Goal: Information Seeking & Learning: Learn about a topic

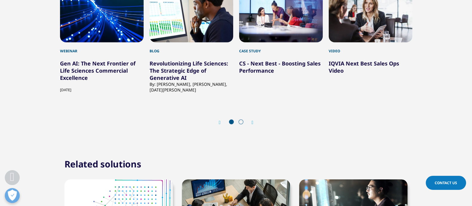
scroll to position [1567, 0]
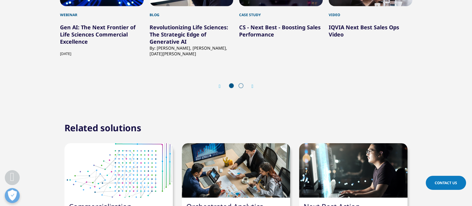
click at [240, 86] on span at bounding box center [241, 85] width 5 height 5
click at [255, 85] on div "Prev Next" at bounding box center [236, 86] width 352 height 18
click at [252, 86] on icon "Next slide" at bounding box center [253, 86] width 2 height 5
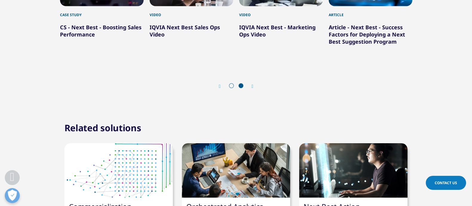
click at [221, 84] on div "Prev" at bounding box center [223, 86] width 8 height 6
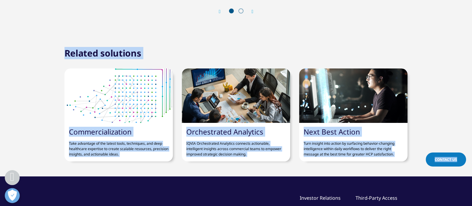
scroll to position [1626, 0]
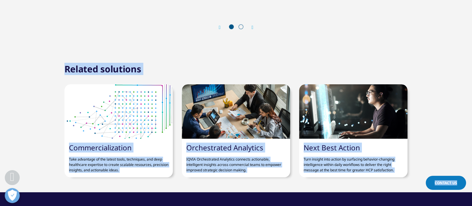
drag, startPoint x: 66, startPoint y: 138, endPoint x: 60, endPoint y: 53, distance: 85.0
click at [224, 69] on div "Related solutions" at bounding box center [236, 75] width 352 height 18
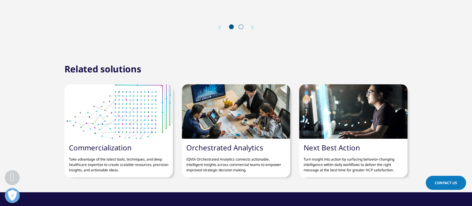
drag, startPoint x: 223, startPoint y: 67, endPoint x: 405, endPoint y: 173, distance: 210.3
click at [405, 176] on section "Related solutions Commercialization Take advantage of the latest tools, techniq…" at bounding box center [236, 121] width 472 height 141
click at [434, 110] on div "Related solutions Commercialization Take advantage of the latest tools, techniq…" at bounding box center [236, 121] width 472 height 111
drag, startPoint x: 21, startPoint y: 30, endPoint x: 19, endPoint y: 17, distance: 12.6
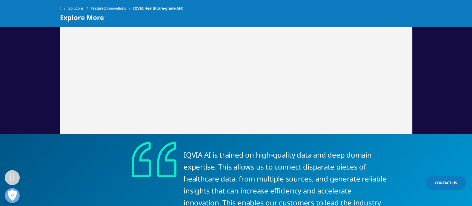
scroll to position [1418, 0]
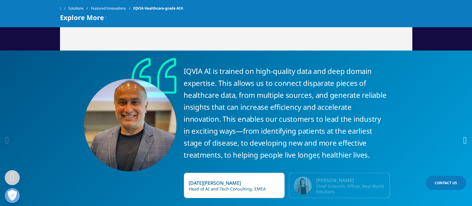
click at [327, 141] on div "IQVIA AI is trained on high-quality data and deep domain expertise. This allows…" at bounding box center [286, 130] width 204 height 144
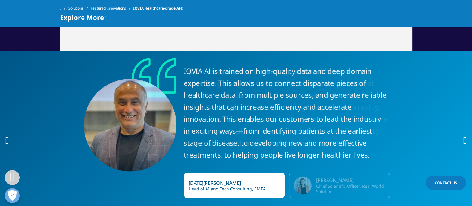
click at [270, 93] on div "IQVIA AI is trained on high-quality data and deep domain expertise. This allows…" at bounding box center [286, 130] width 204 height 144
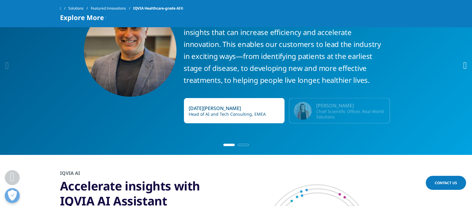
scroll to position [1455, 0]
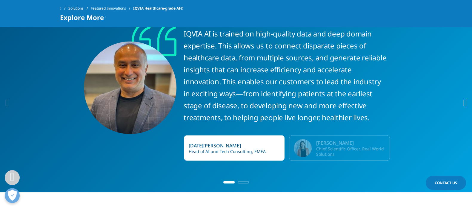
click at [249, 119] on div "IQVIA AI is trained on high-quality data and deep domain expertise. This allows…" at bounding box center [286, 93] width 204 height 144
click at [239, 90] on div "IQVIA AI is trained on high-quality data and deep domain expertise. This allows…" at bounding box center [286, 93] width 204 height 144
click at [343, 155] on div "Chief Scientific Officer, Real World Solutions" at bounding box center [350, 151] width 69 height 11
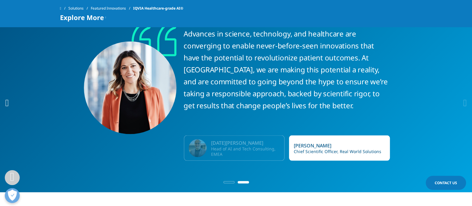
click at [259, 148] on div "Head of AI and Tech Consulting, EMEA" at bounding box center [245, 151] width 69 height 11
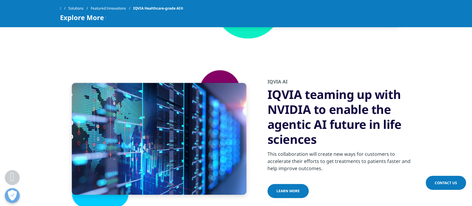
scroll to position [898, 0]
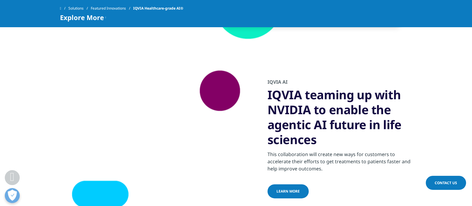
scroll to position [898, 0]
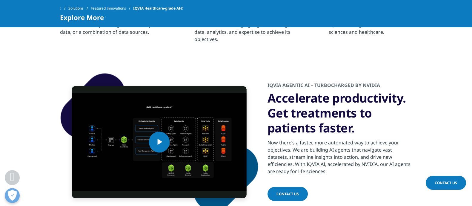
scroll to position [521, 0]
